Goal: Task Accomplishment & Management: Use online tool/utility

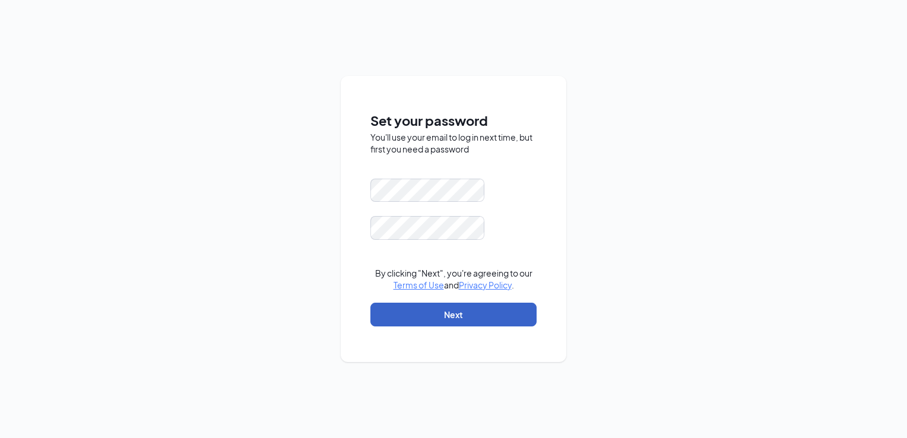
click at [459, 314] on button "Next" at bounding box center [454, 315] width 166 height 24
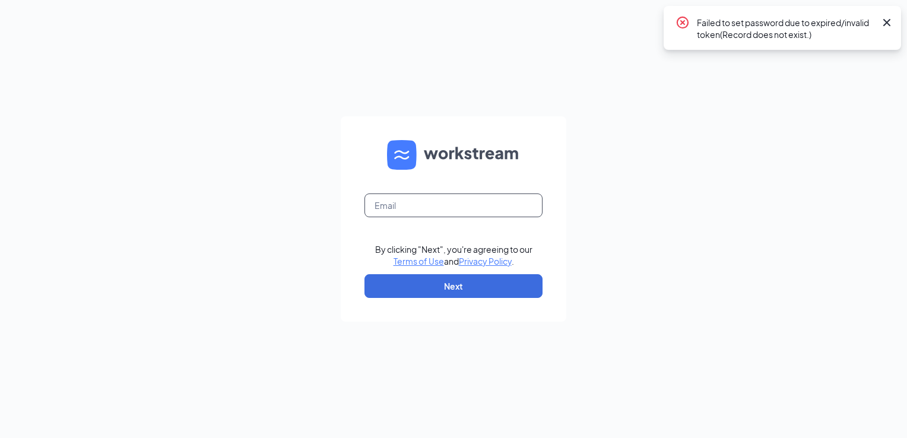
click at [403, 204] on input "text" at bounding box center [454, 206] width 178 height 24
type input "swarner@sandhulg.com"
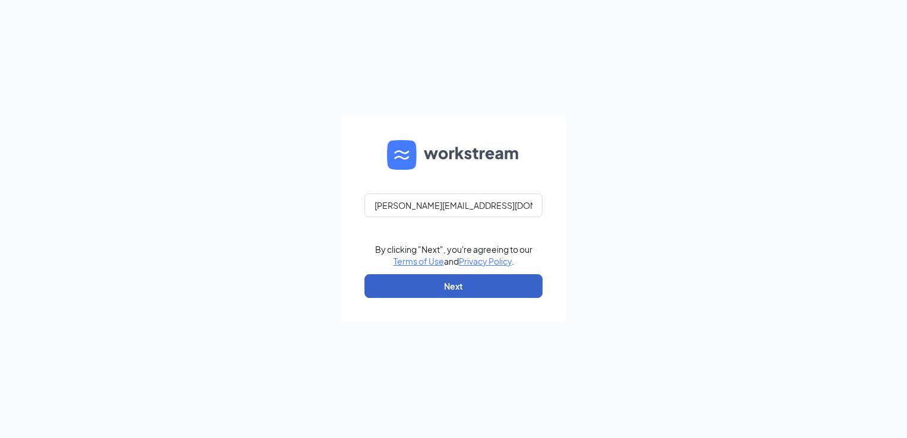
click at [417, 279] on button "Next" at bounding box center [454, 286] width 178 height 24
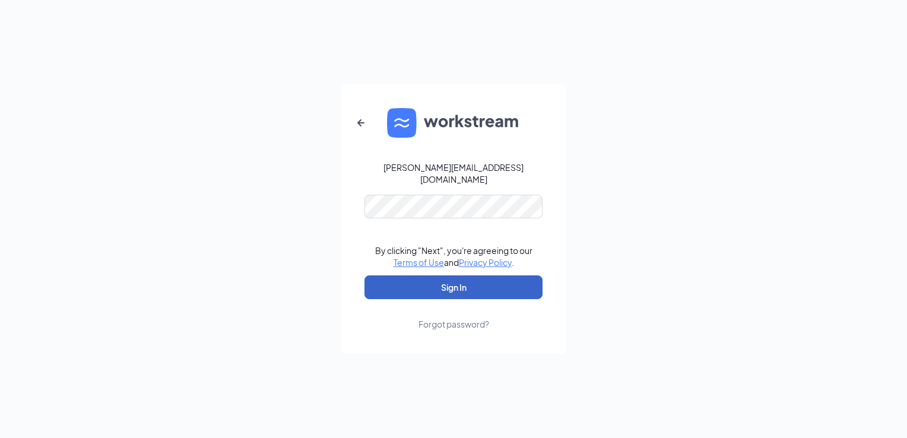
click at [456, 283] on button "Sign In" at bounding box center [454, 288] width 178 height 24
click at [470, 279] on button "Sign In" at bounding box center [454, 288] width 178 height 24
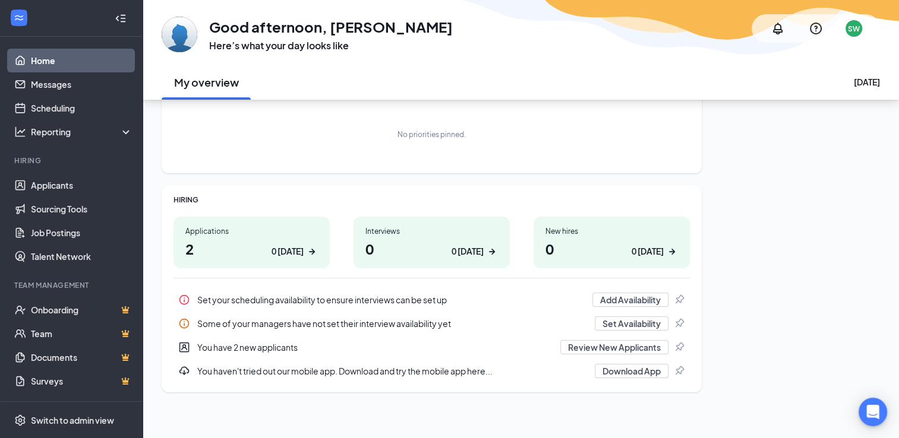
scroll to position [77, 0]
click at [291, 252] on div "0 [DATE]" at bounding box center [287, 250] width 32 height 12
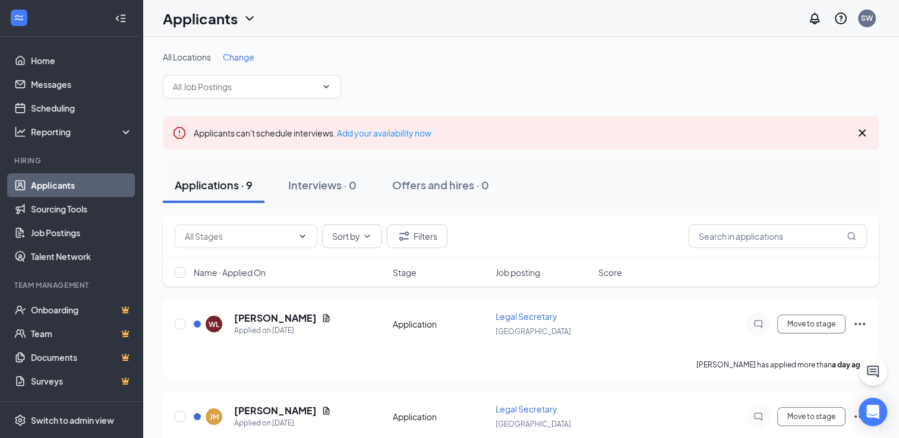
scroll to position [59, 0]
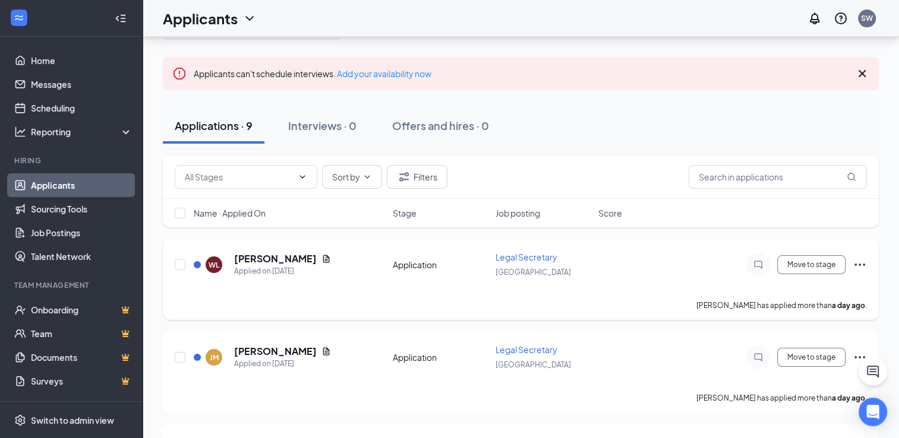
click at [507, 258] on span "Legal Secretary" at bounding box center [526, 257] width 62 height 11
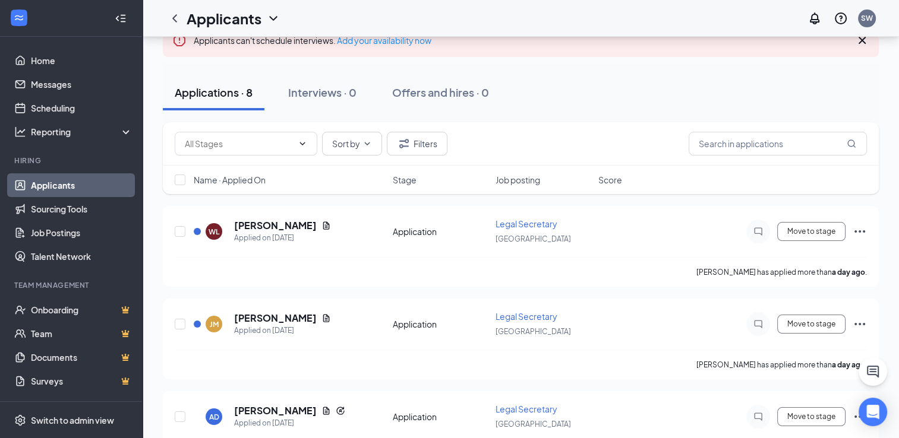
scroll to position [119, 0]
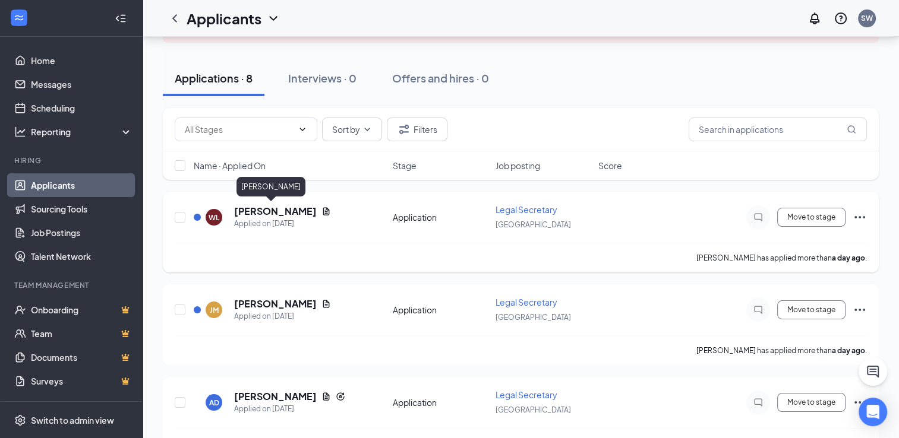
click at [283, 215] on h5 "[PERSON_NAME]" at bounding box center [275, 211] width 83 height 13
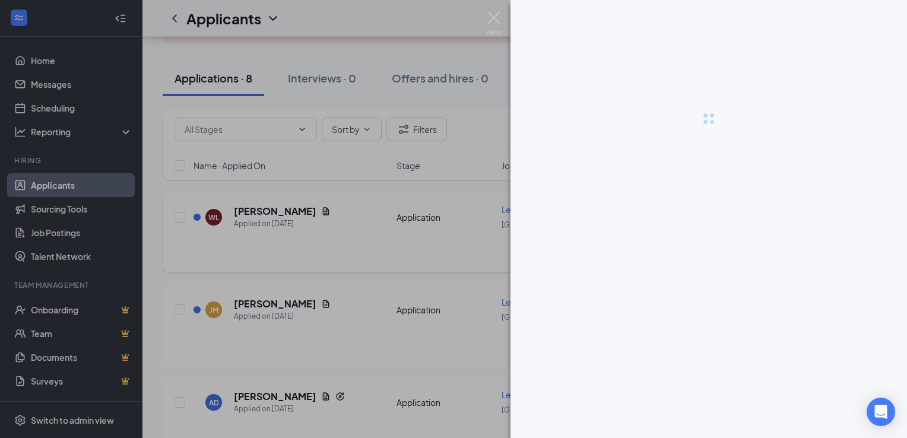
click at [283, 215] on div at bounding box center [453, 219] width 907 height 438
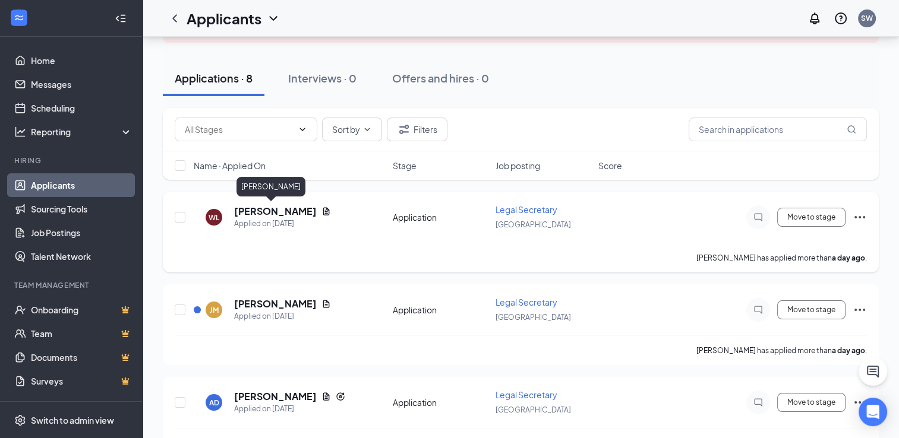
click at [283, 215] on h5 "[PERSON_NAME]" at bounding box center [275, 211] width 83 height 13
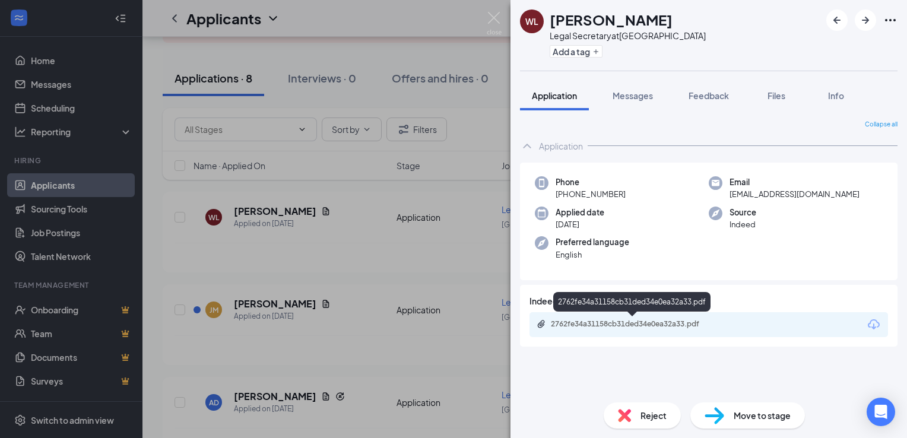
click at [586, 322] on div "2762fe34a31158cb31ded34e0ea32a33.pdf" at bounding box center [634, 325] width 166 height 10
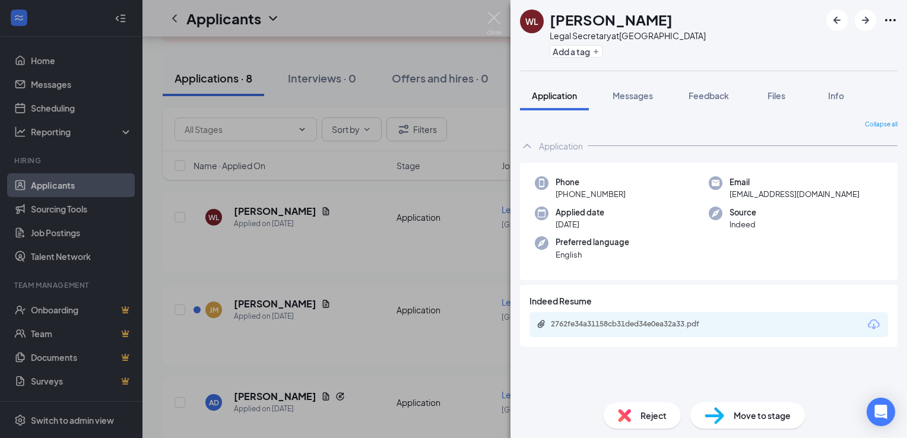
click at [656, 422] on span "Reject" at bounding box center [654, 415] width 26 height 13
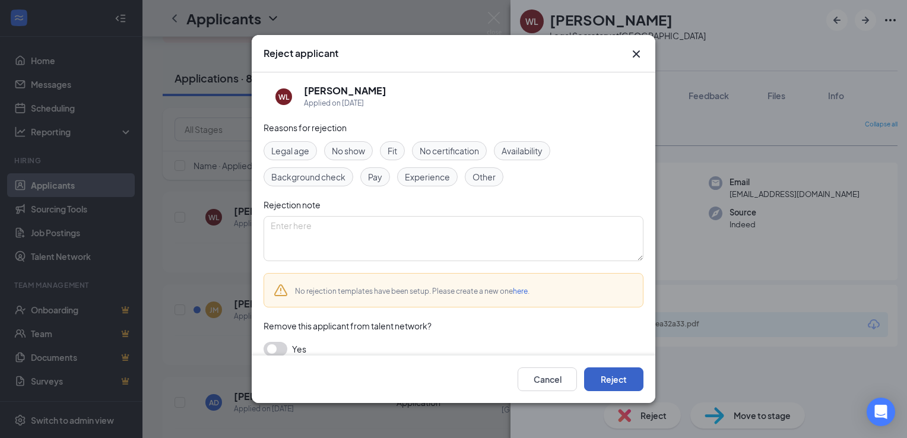
click at [630, 381] on button "Reject" at bounding box center [613, 380] width 59 height 24
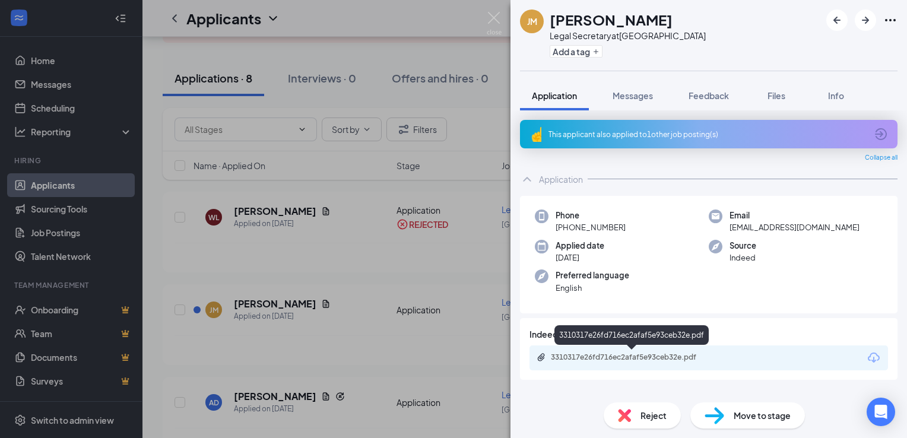
click at [589, 355] on div "3310317e26fd716ec2afaf5e93ceb32e.pdf" at bounding box center [634, 358] width 166 height 10
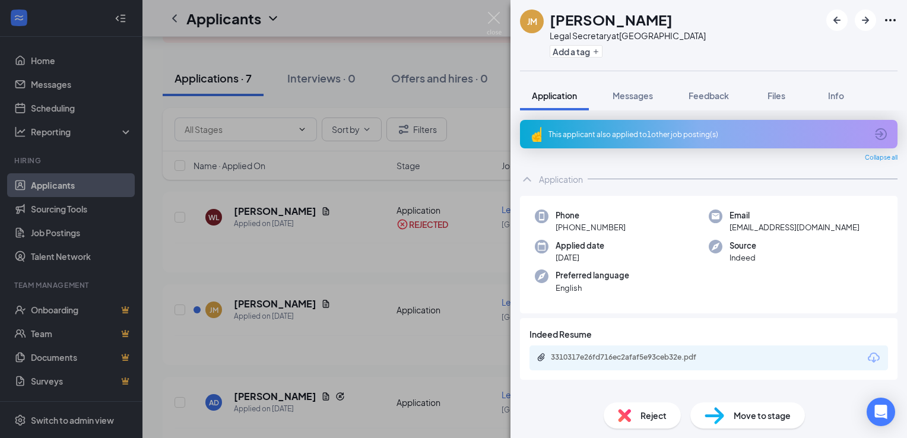
click at [642, 415] on span "Reject" at bounding box center [654, 415] width 26 height 13
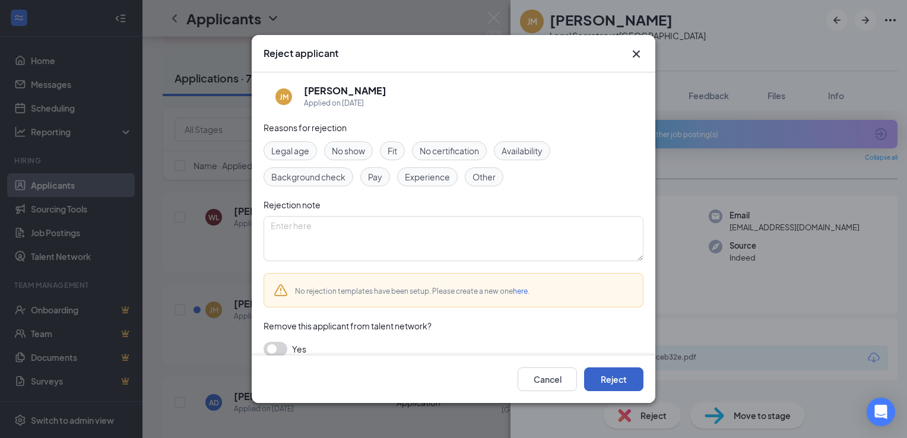
click at [609, 371] on button "Reject" at bounding box center [613, 380] width 59 height 24
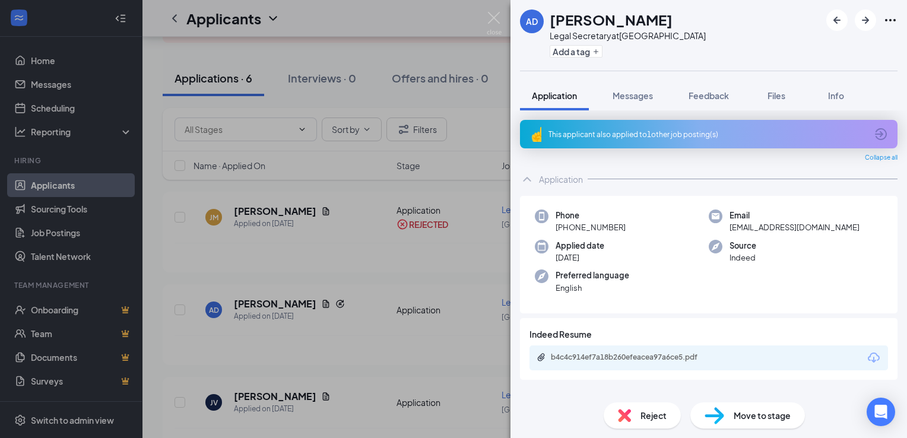
click at [274, 305] on div "AD [PERSON_NAME] Legal Secretary at [GEOGRAPHIC_DATA] Add a tag Application Mes…" at bounding box center [453, 219] width 907 height 438
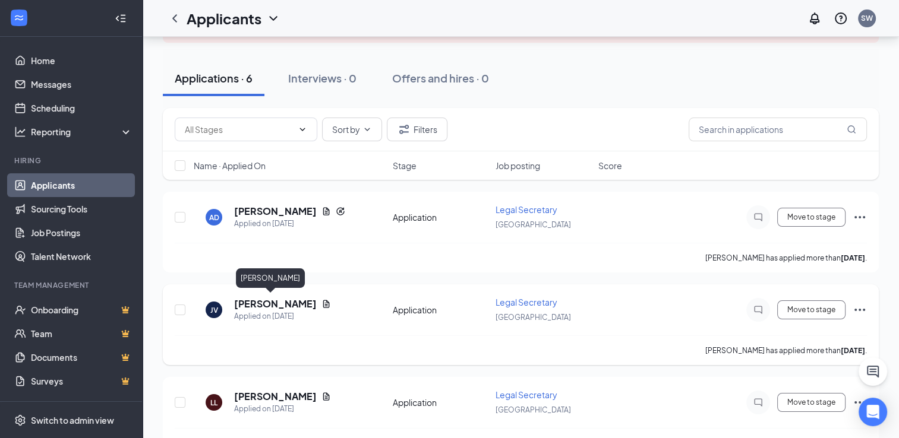
click at [278, 305] on h5 "[PERSON_NAME]" at bounding box center [275, 304] width 83 height 13
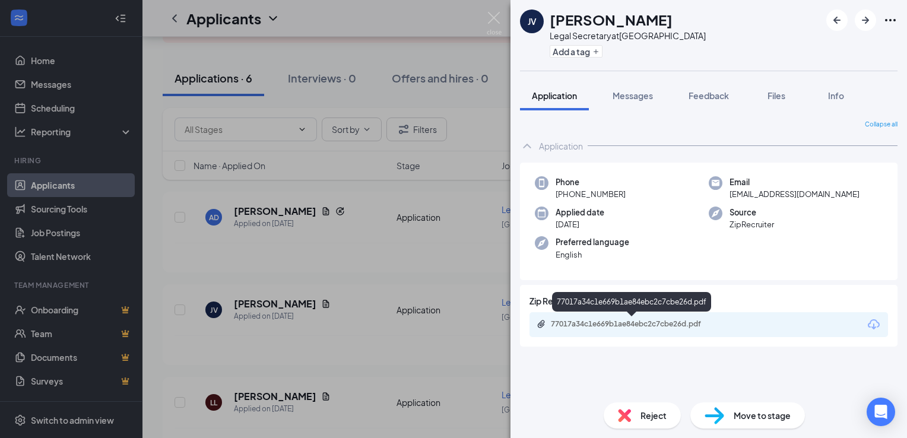
click at [567, 327] on div "77017a34c1e669b1ae84ebc2c7cbe26d.pdf" at bounding box center [634, 325] width 166 height 10
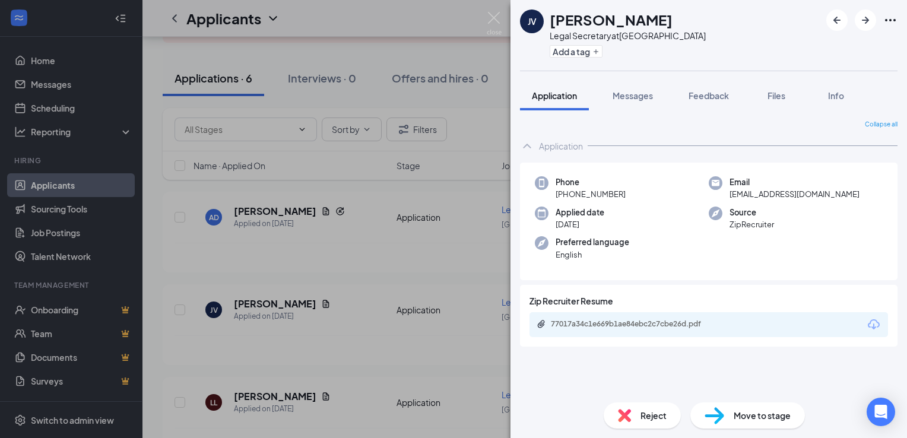
click at [635, 417] on div "Reject" at bounding box center [642, 416] width 77 height 26
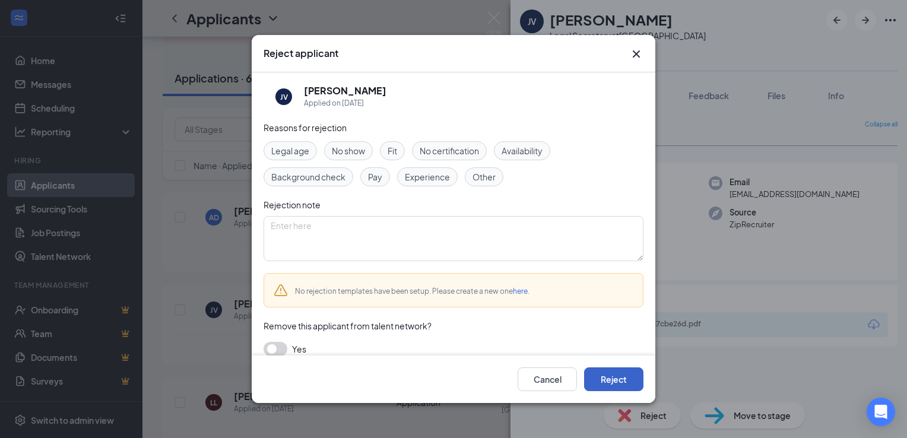
click at [604, 379] on button "Reject" at bounding box center [613, 380] width 59 height 24
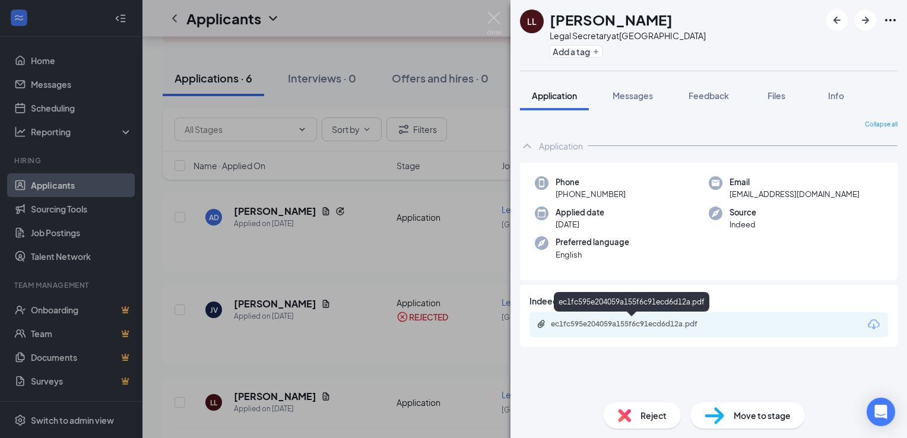
click at [603, 327] on div "ec1fc595e204059a155f6c91ecd6d12a.pdf" at bounding box center [634, 325] width 166 height 10
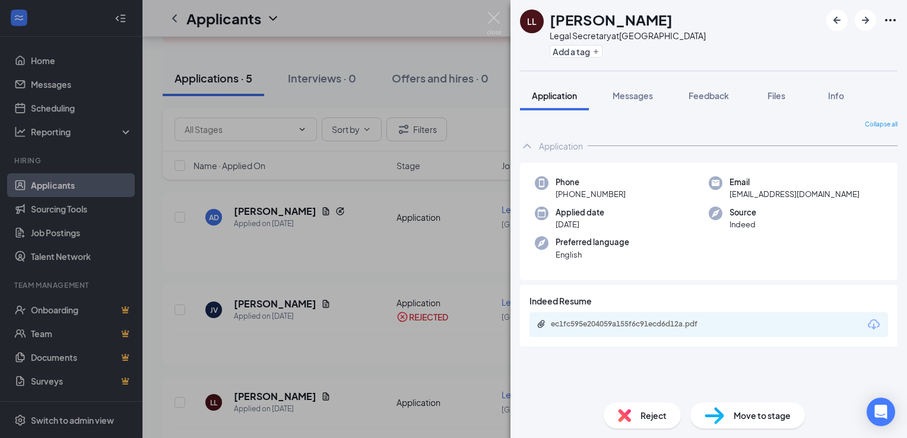
click at [40, 61] on div "LL [PERSON_NAME] Legal Secretary at [GEOGRAPHIC_DATA] Add a tag Application Mes…" at bounding box center [453, 219] width 907 height 438
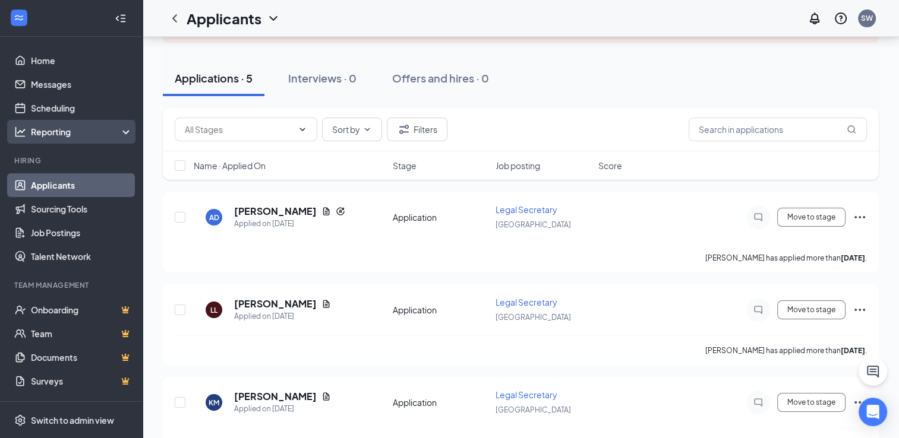
click at [124, 133] on icon at bounding box center [129, 133] width 10 height 0
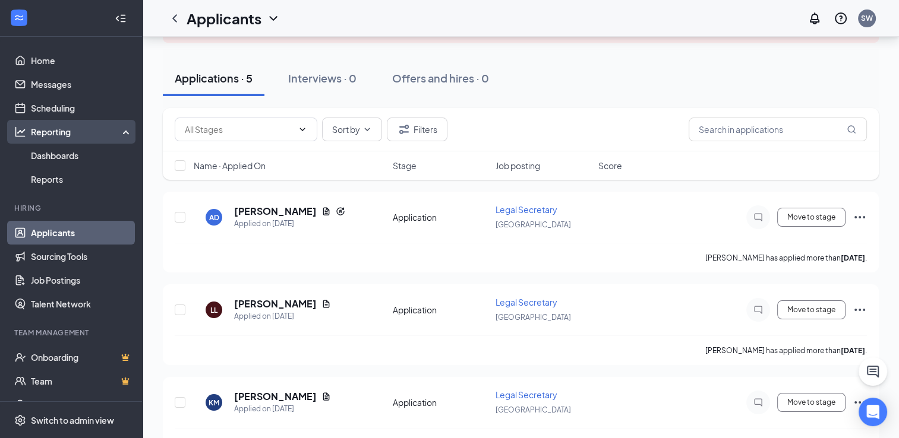
click at [124, 131] on icon at bounding box center [129, 131] width 10 height 0
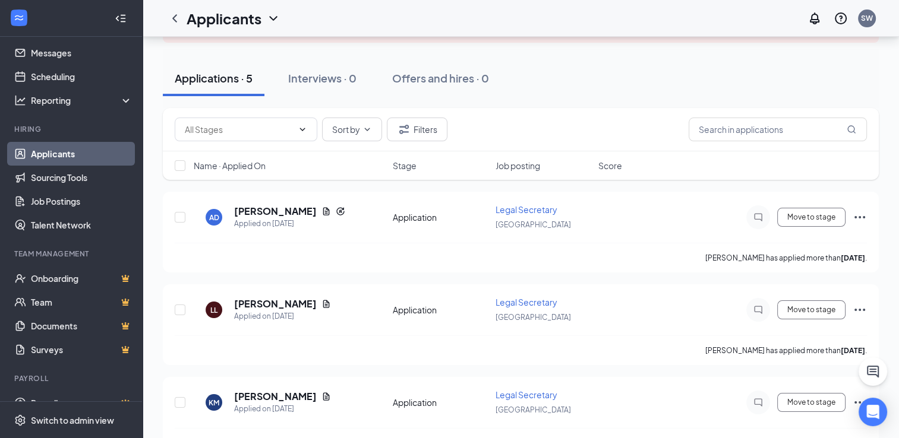
scroll to position [50, 0]
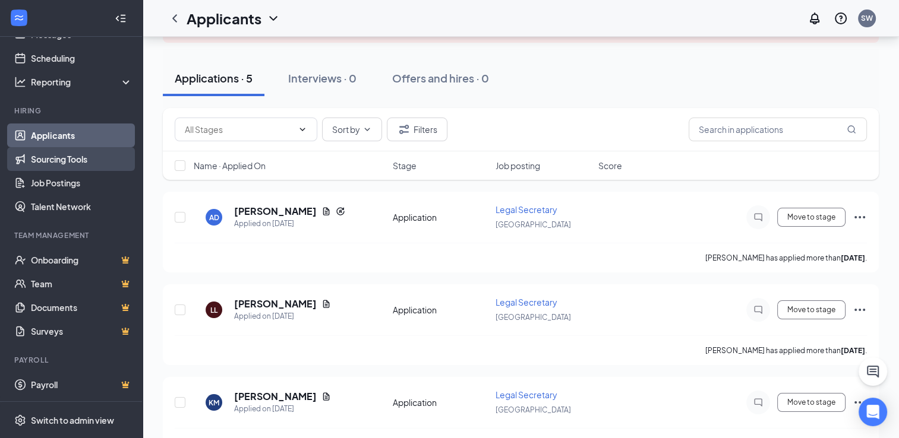
click at [88, 159] on link "Sourcing Tools" at bounding box center [82, 159] width 102 height 24
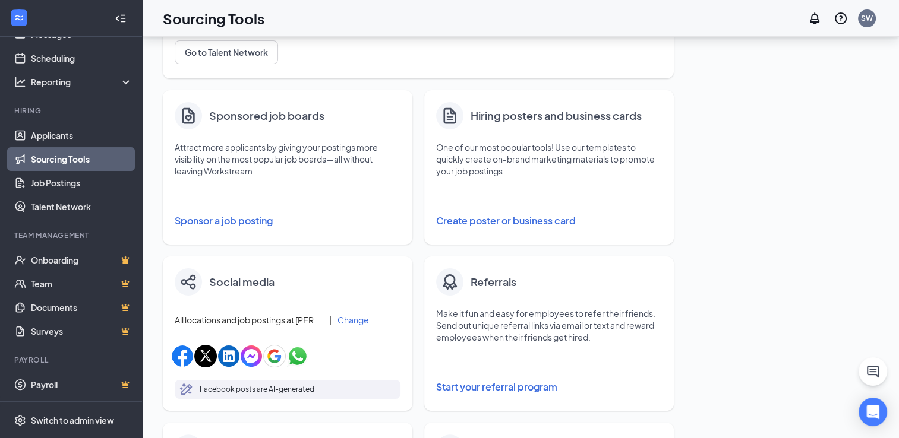
scroll to position [178, 0]
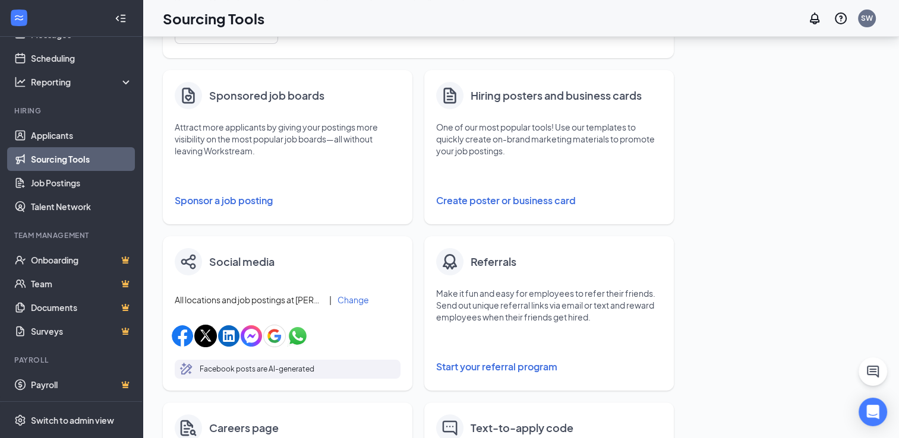
click at [262, 203] on button "Sponsor a job posting" at bounding box center [288, 201] width 226 height 24
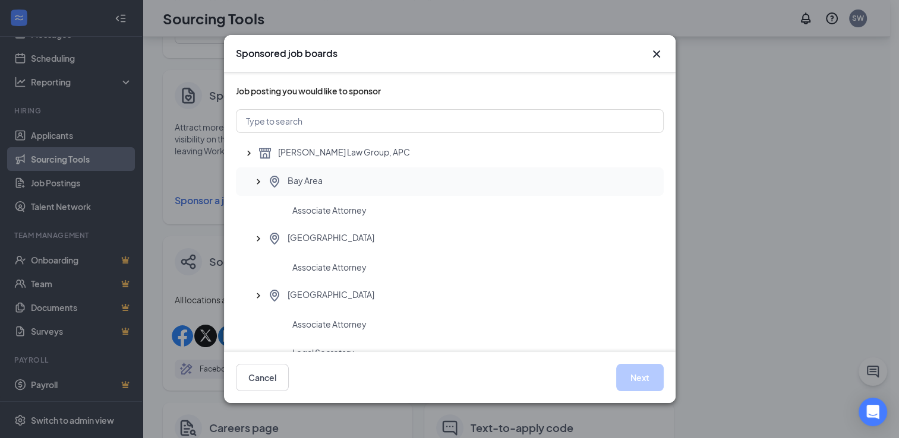
scroll to position [80, 0]
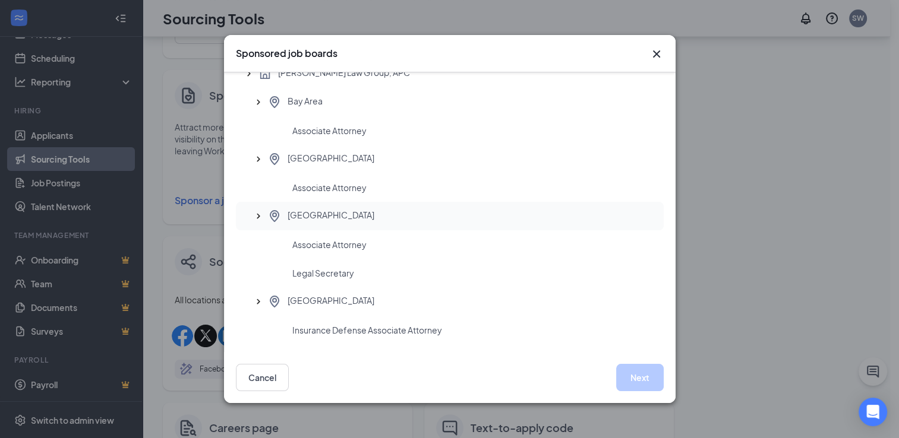
click at [309, 213] on span "[GEOGRAPHIC_DATA]" at bounding box center [330, 216] width 87 height 14
click at [640, 381] on button "Next" at bounding box center [640, 377] width 48 height 27
click at [648, 375] on button "Next" at bounding box center [640, 377] width 48 height 27
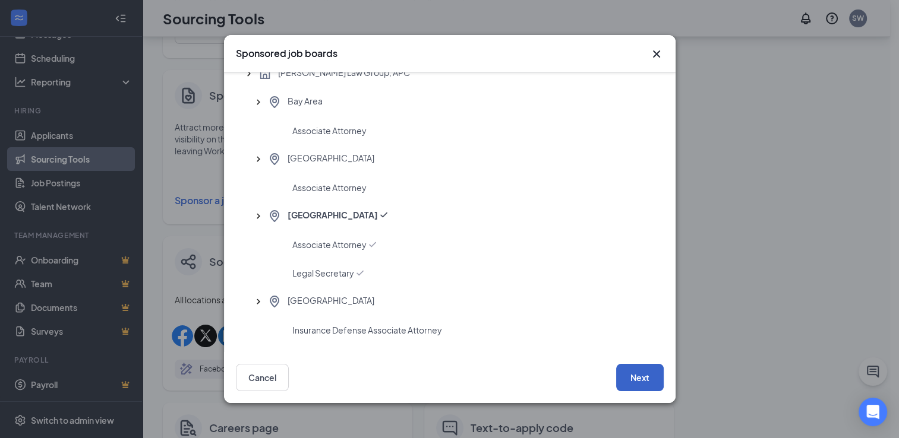
click at [648, 375] on button "Next" at bounding box center [640, 377] width 48 height 27
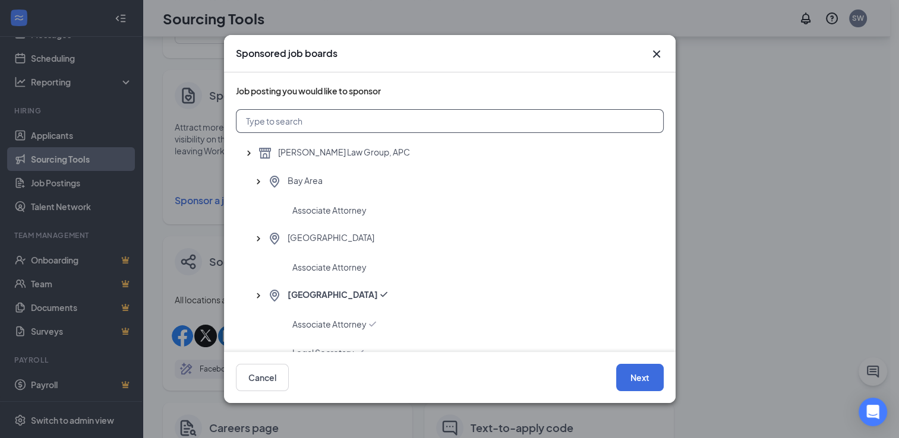
click at [312, 122] on input "text" at bounding box center [450, 121] width 428 height 24
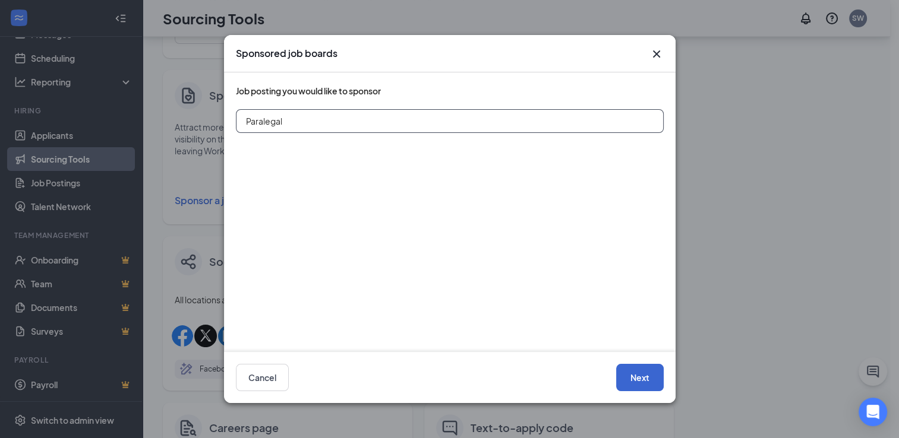
type input "Paralegal"
click at [640, 374] on button "Next" at bounding box center [640, 377] width 48 height 27
click at [260, 382] on button "Cancel" at bounding box center [262, 377] width 53 height 27
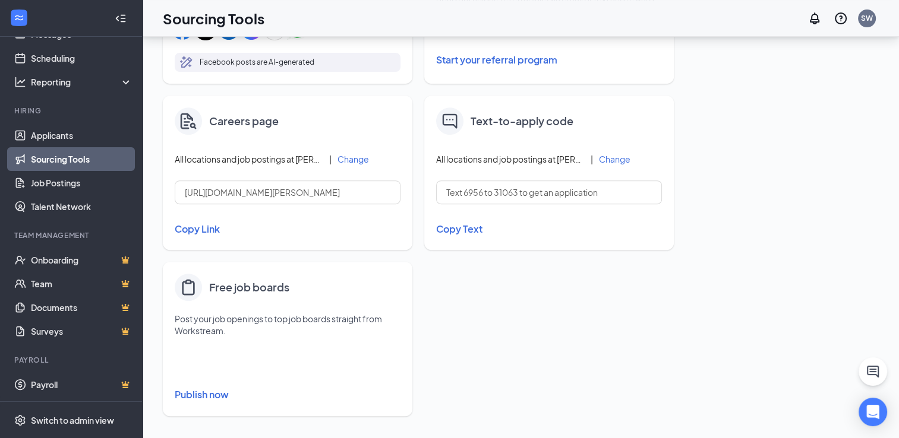
scroll to position [489, 0]
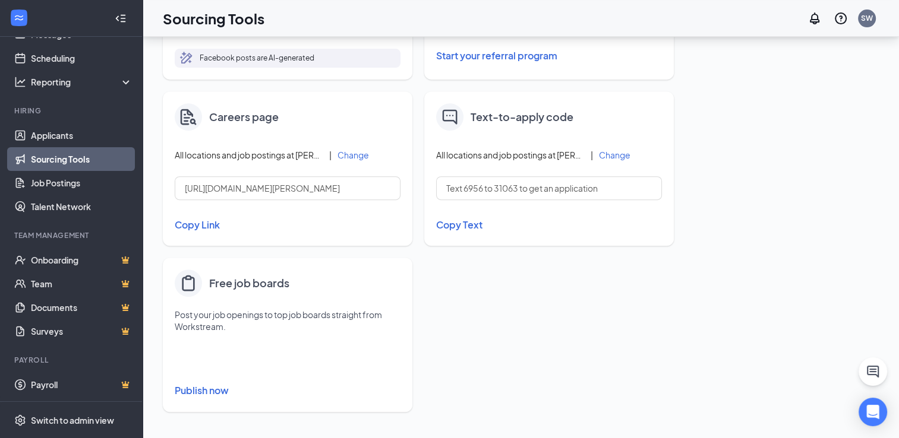
click at [219, 393] on button "Publish now" at bounding box center [288, 390] width 226 height 19
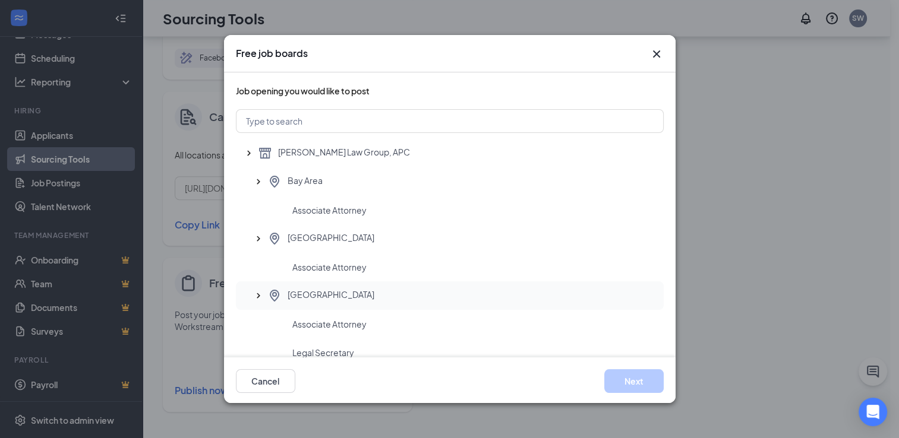
click at [316, 295] on span "[GEOGRAPHIC_DATA]" at bounding box center [330, 296] width 87 height 14
click at [277, 120] on input "text" at bounding box center [450, 121] width 428 height 24
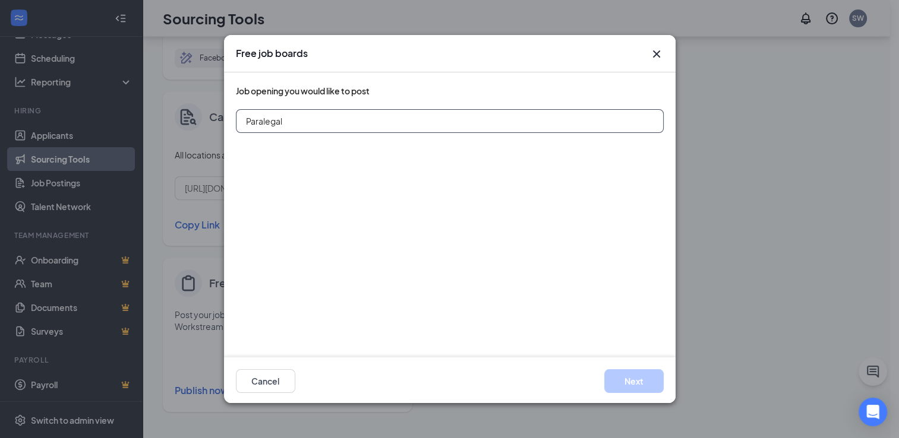
type input "Paralegal"
click at [445, 283] on div "Job opening you would like to post Paralegal" at bounding box center [450, 226] width 428 height 285
click at [271, 137] on div "Paralegal" at bounding box center [450, 128] width 428 height 38
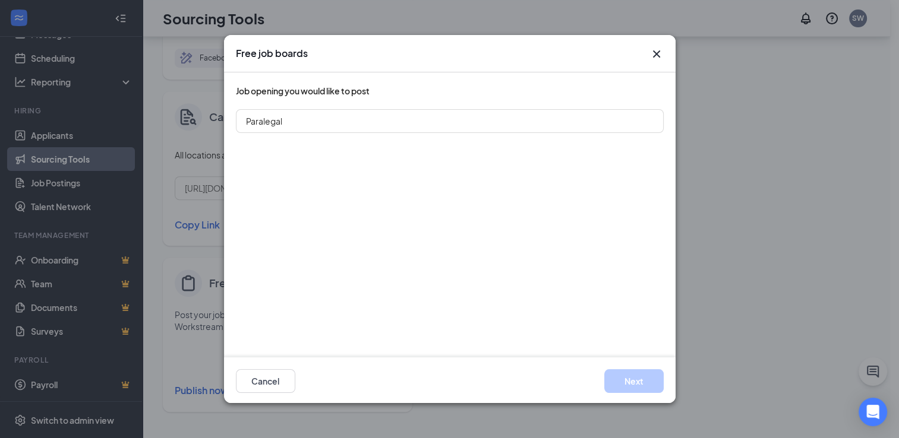
drag, startPoint x: 271, startPoint y: 137, endPoint x: 302, endPoint y: 141, distance: 31.2
click at [302, 141] on div at bounding box center [450, 143] width 428 height 8
click at [292, 121] on input "Paralegal" at bounding box center [450, 121] width 428 height 24
click at [299, 165] on div "Job opening you would like to post Paralegal" at bounding box center [450, 226] width 428 height 285
click at [653, 53] on icon "Cross" at bounding box center [656, 54] width 14 height 14
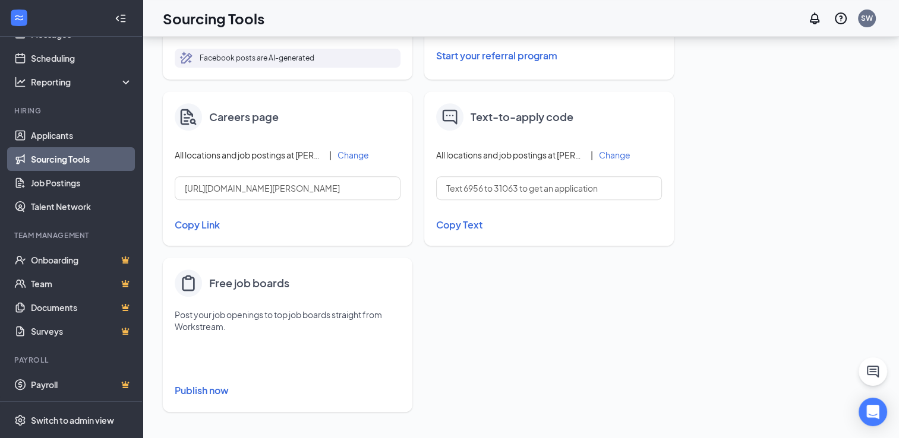
click at [220, 393] on button "Publish now" at bounding box center [288, 390] width 226 height 19
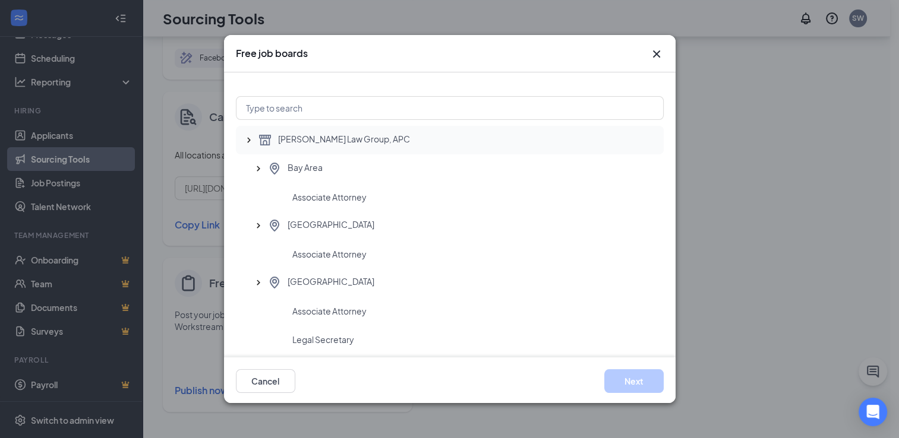
scroll to position [0, 0]
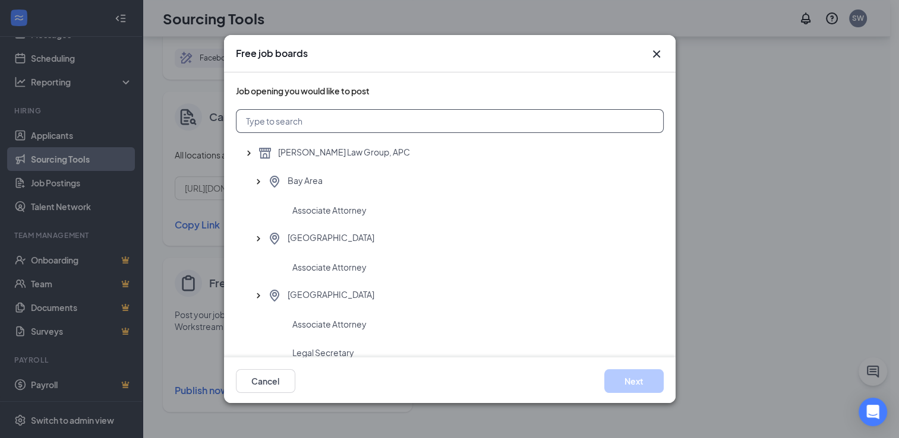
click at [287, 117] on input "text" at bounding box center [450, 121] width 428 height 24
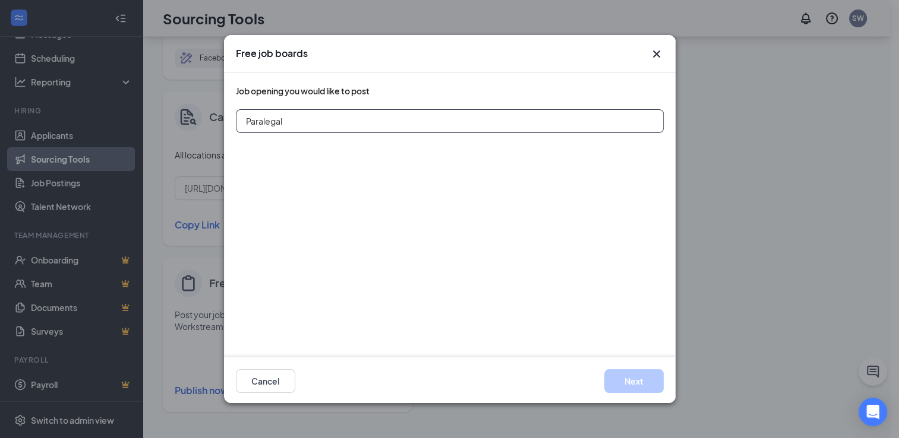
type input "Paralegal"
click at [660, 53] on icon "Cross" at bounding box center [656, 54] width 14 height 14
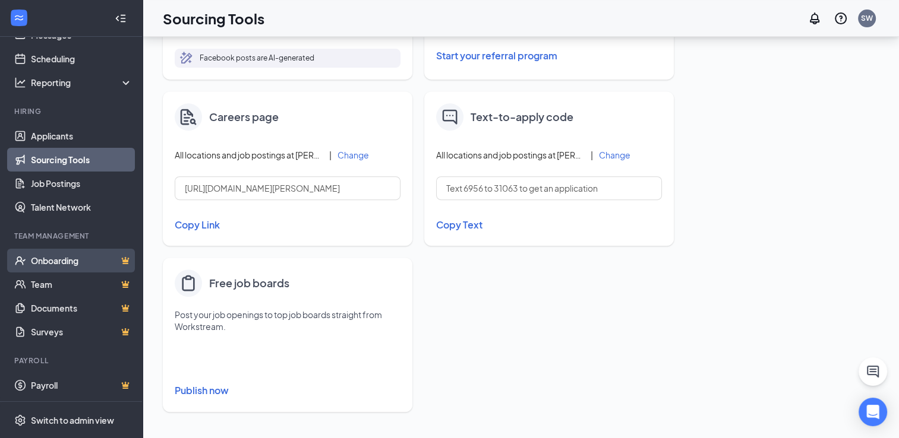
scroll to position [0, 0]
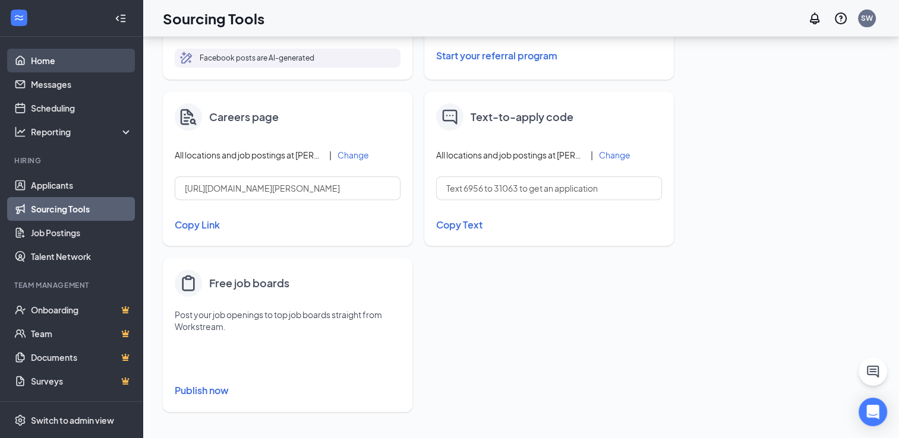
click at [54, 58] on link "Home" at bounding box center [82, 61] width 102 height 24
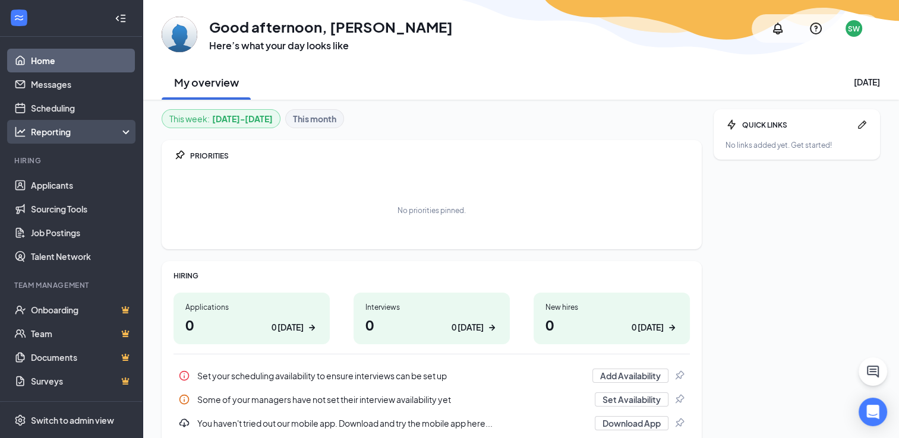
click at [113, 130] on div "Reporting" at bounding box center [82, 132] width 102 height 12
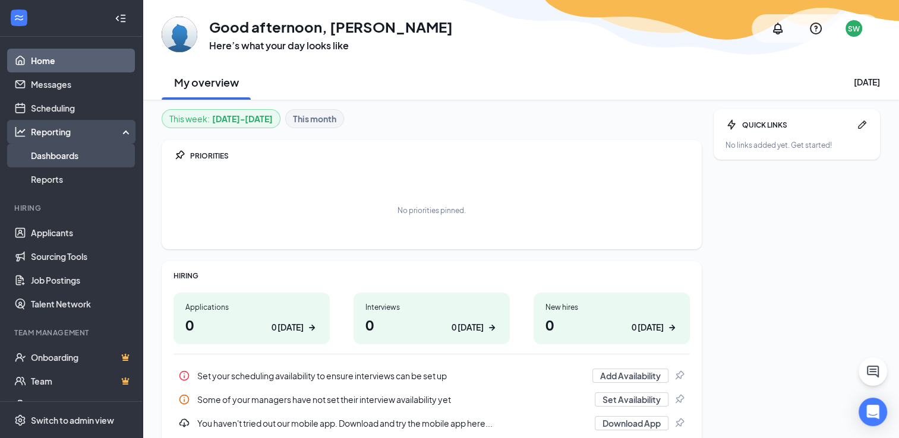
click at [76, 154] on link "Dashboards" at bounding box center [82, 156] width 102 height 24
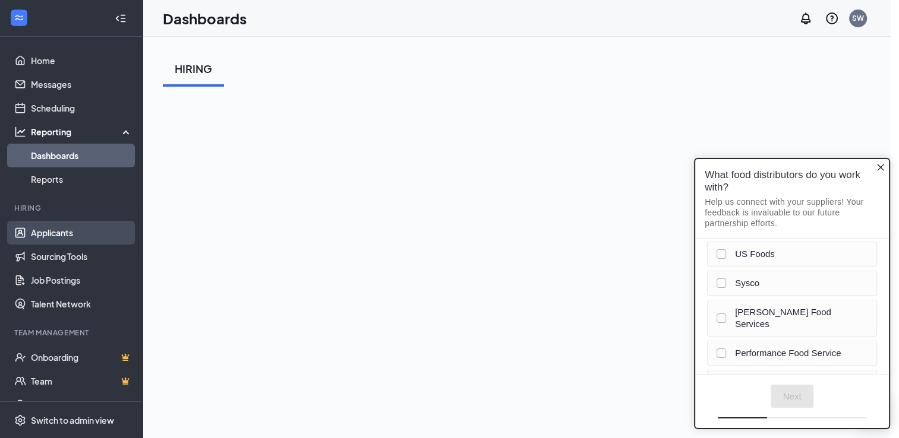
click at [56, 231] on link "Applicants" at bounding box center [82, 233] width 102 height 24
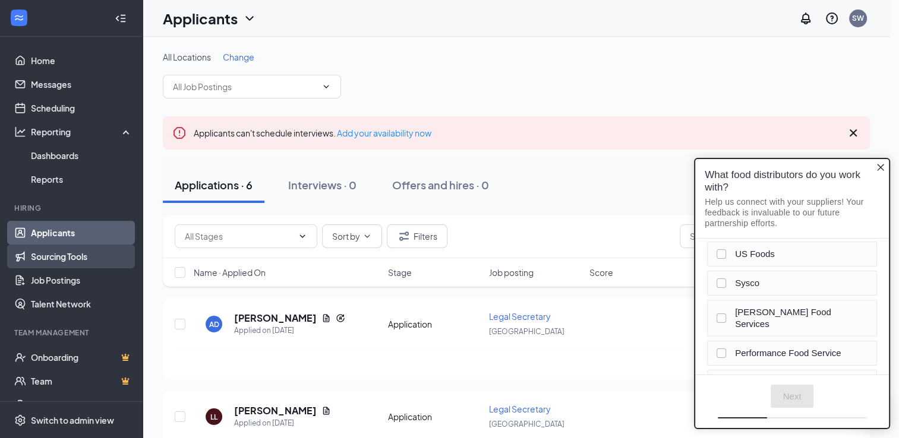
click at [76, 260] on link "Sourcing Tools" at bounding box center [82, 257] width 102 height 24
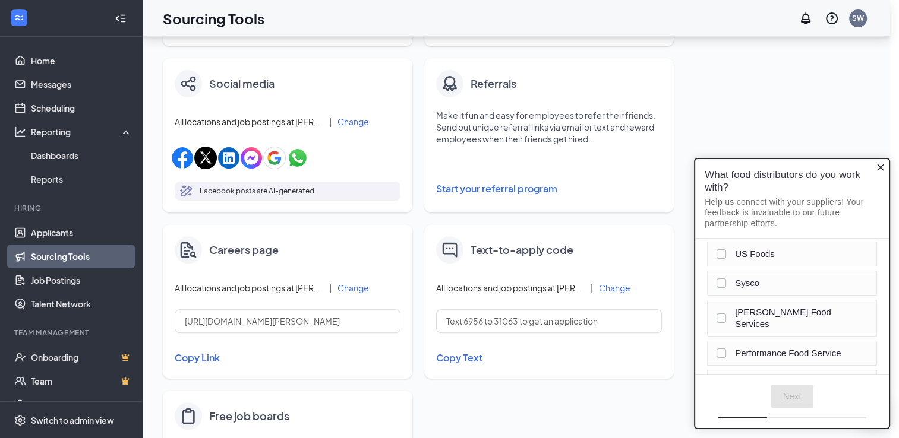
scroll to position [489, 0]
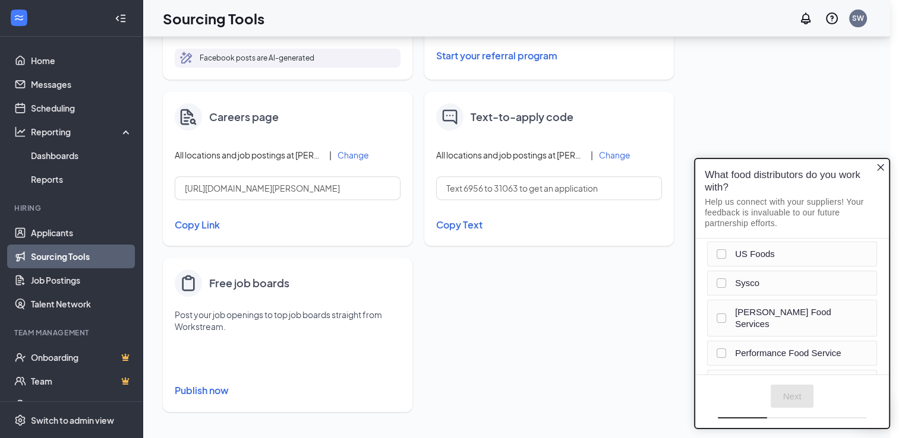
click at [205, 393] on button "Publish now" at bounding box center [288, 390] width 226 height 19
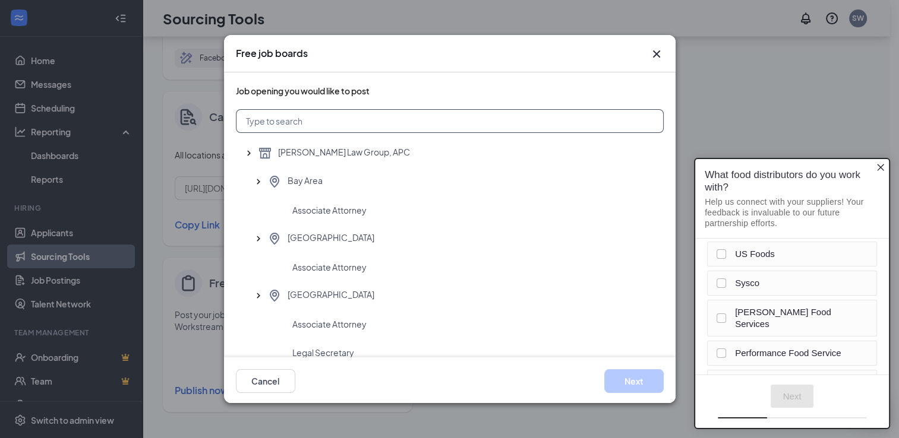
click at [269, 119] on input "text" at bounding box center [450, 121] width 428 height 24
click at [654, 51] on icon "Cross" at bounding box center [656, 54] width 14 height 14
